Goal: Find specific page/section: Find specific page/section

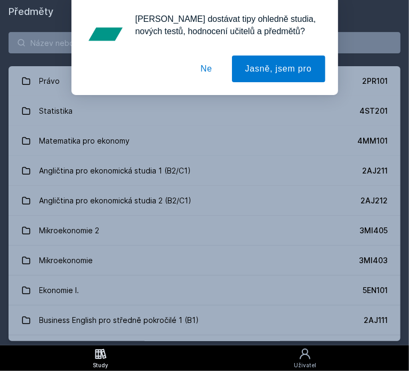
click at [207, 69] on button "Ne" at bounding box center [206, 68] width 38 height 27
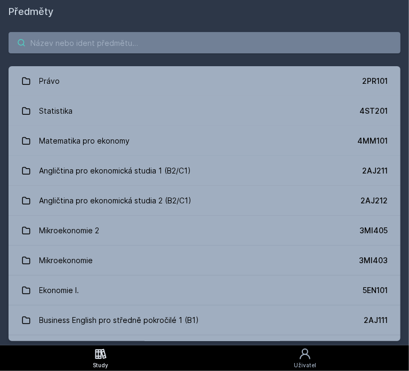
click at [151, 43] on input "search" at bounding box center [205, 42] width 392 height 21
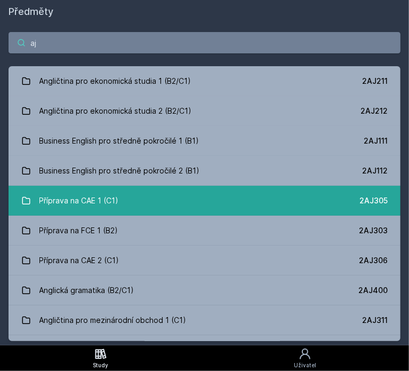
type input "aj"
click at [142, 197] on link "Příprava na CAE 1 (C1) 2AJ305" at bounding box center [205, 201] width 392 height 30
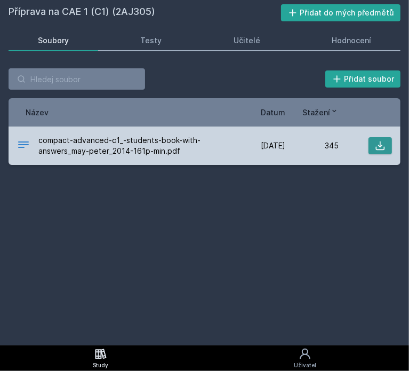
click at [372, 144] on button at bounding box center [379, 145] width 23 height 17
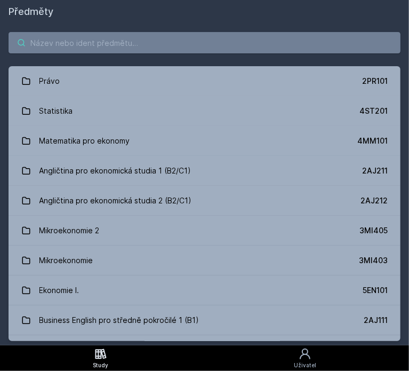
click at [197, 38] on input "search" at bounding box center [205, 42] width 392 height 21
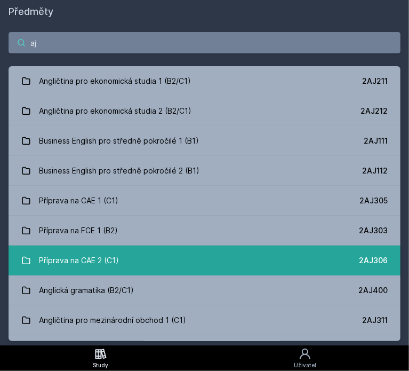
type input "aj"
click at [167, 262] on link "Příprava na CAE 2 (C1) 2AJ306" at bounding box center [205, 260] width 392 height 30
